Goal: Check status: Check status

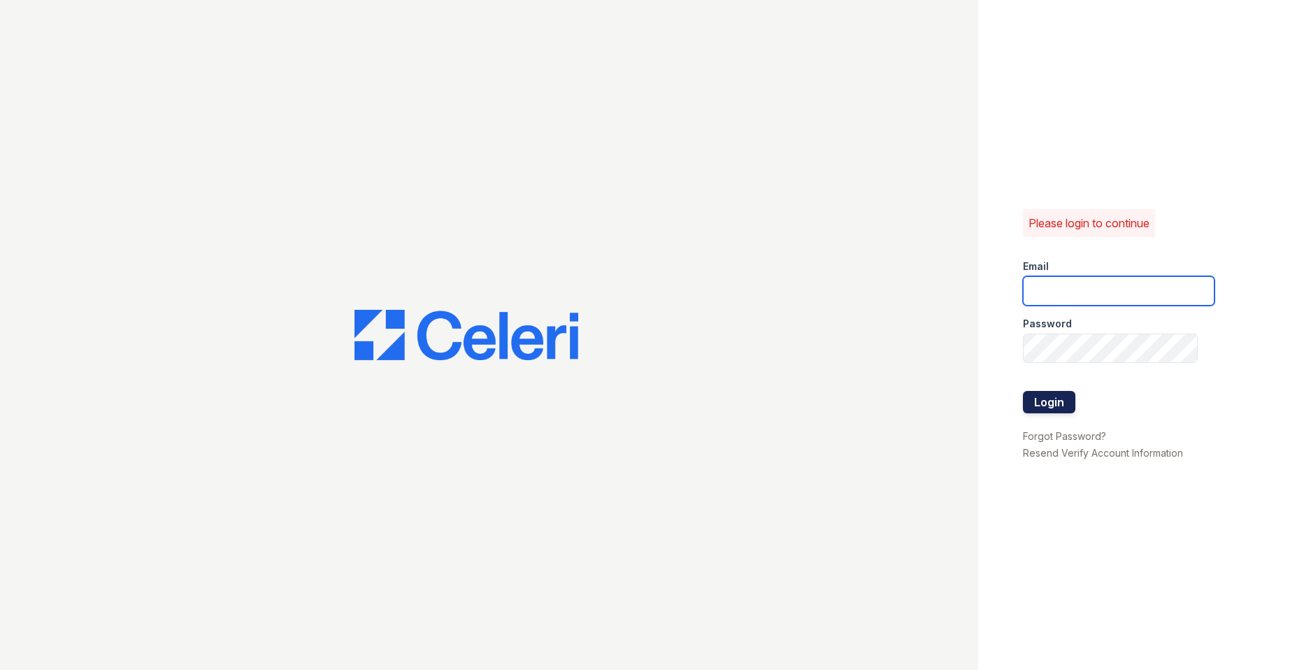
type input "Nutsey@Trinity-pm.com"
click at [1063, 405] on button "Login" at bounding box center [1049, 402] width 52 height 22
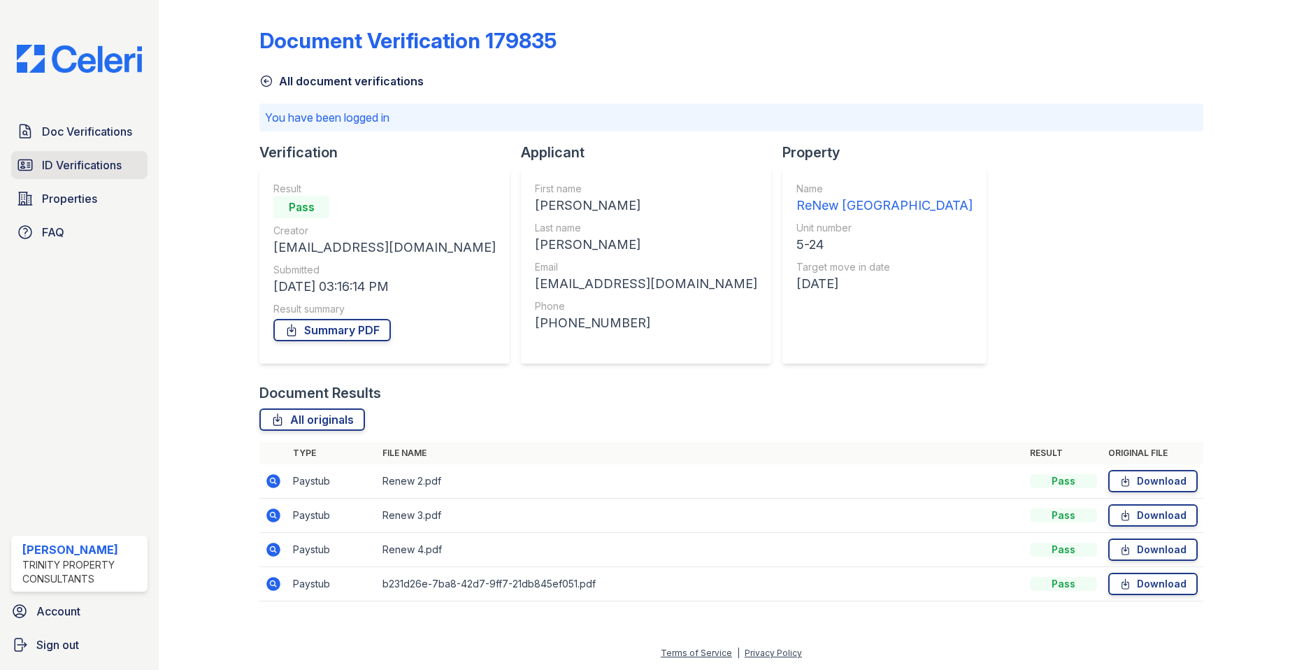
click at [27, 156] on link "ID Verifications" at bounding box center [79, 165] width 136 height 28
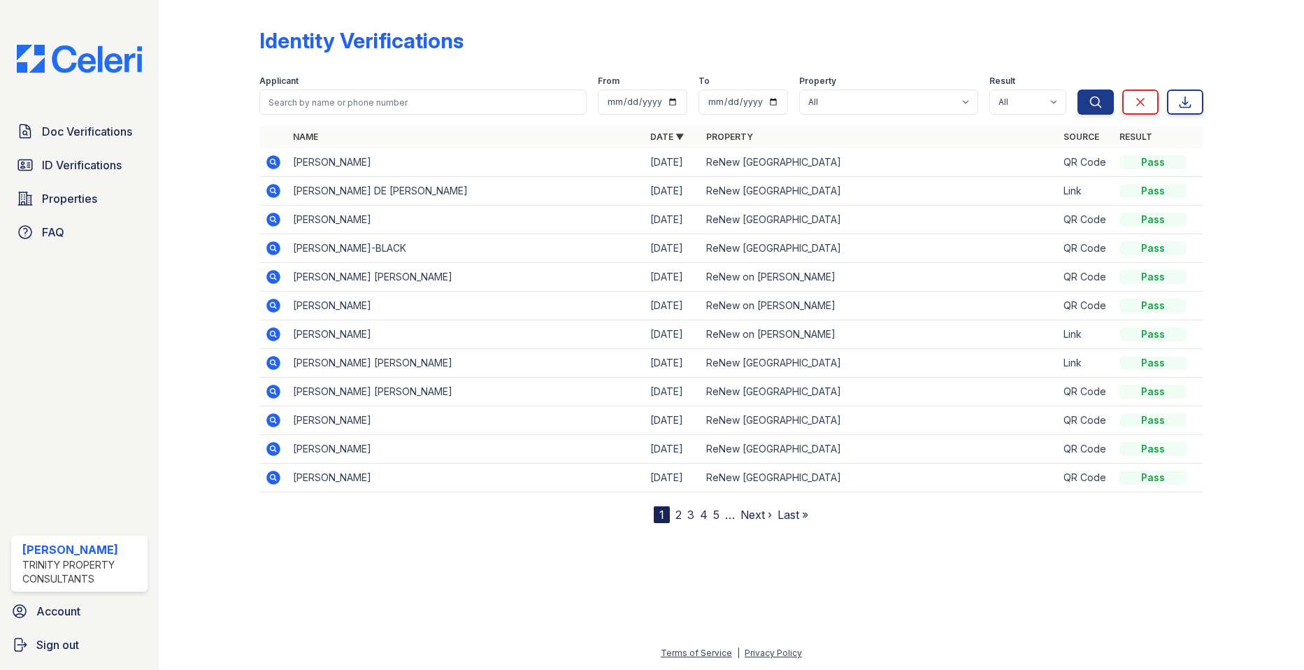
click at [271, 251] on icon at bounding box center [274, 248] width 14 height 14
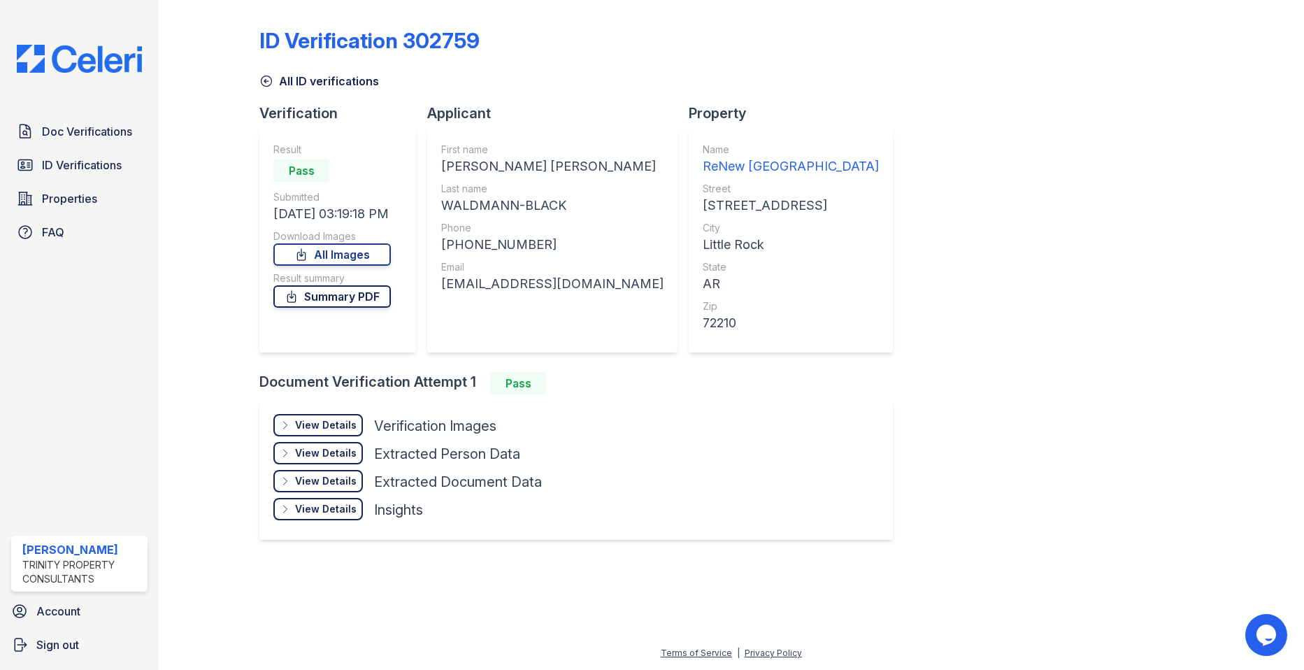
click at [290, 300] on icon at bounding box center [292, 297] width 14 height 14
